Goal: Navigation & Orientation: Find specific page/section

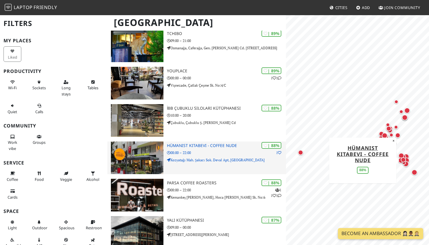
scroll to position [358, 0]
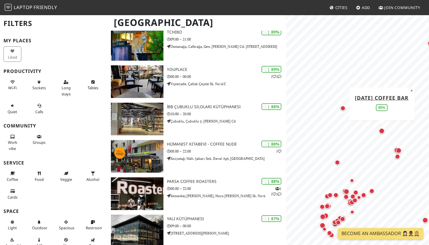
click at [382, 131] on div "Map marker" at bounding box center [382, 131] width 6 height 6
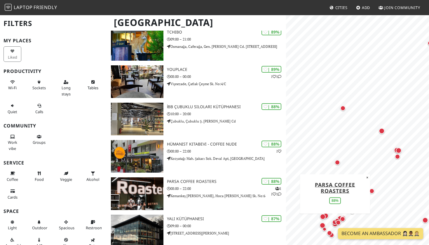
scroll to position [0, 0]
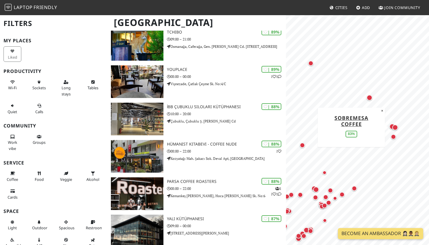
click at [396, 129] on div "Map marker" at bounding box center [395, 128] width 6 height 6
click at [390, 126] on div "Map marker" at bounding box center [393, 127] width 6 height 6
click at [394, 139] on div "Map marker" at bounding box center [393, 136] width 5 height 5
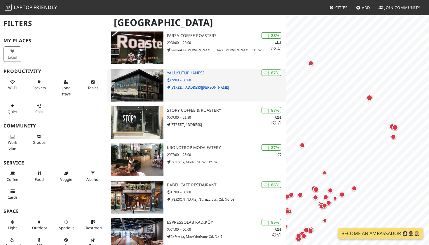
click at [181, 77] on p "09:00 – 00:00" at bounding box center [226, 80] width 119 height 6
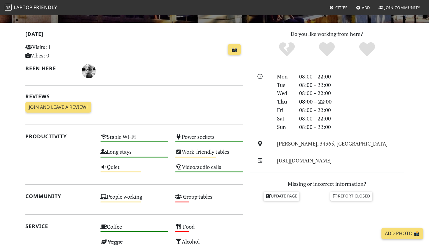
scroll to position [112, 0]
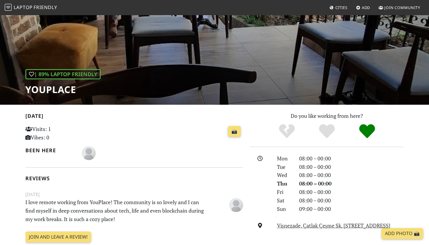
scroll to position [31, 0]
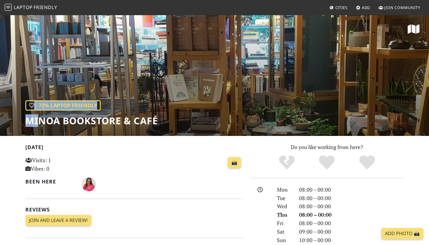
drag, startPoint x: 163, startPoint y: 120, endPoint x: 41, endPoint y: 118, distance: 121.5
click at [41, 118] on div "| 72% Laptop Friendly Minoa Bookstore & Café" at bounding box center [214, 75] width 429 height 121
click at [79, 121] on h1 "Minoa Bookstore & Café" at bounding box center [91, 120] width 133 height 11
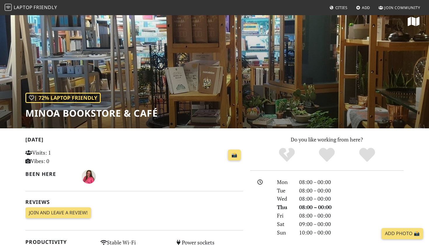
scroll to position [8, 0]
